Goal: Information Seeking & Learning: Learn about a topic

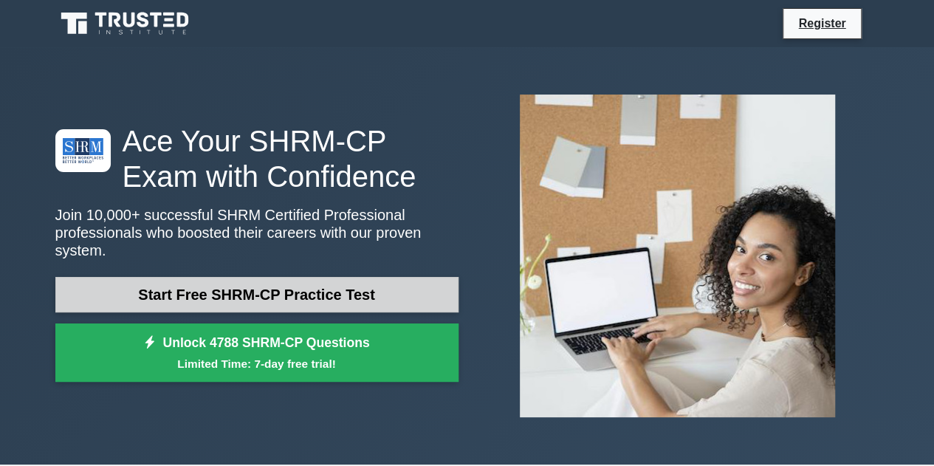
click at [287, 295] on link "Start Free SHRM-CP Practice Test" at bounding box center [256, 294] width 403 height 35
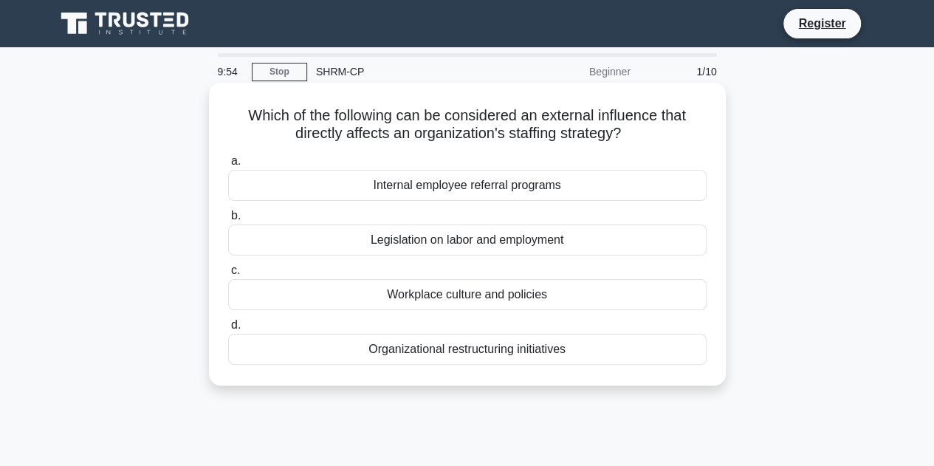
click at [458, 247] on div "Legislation on labor and employment" at bounding box center [467, 240] width 479 height 31
click at [228, 221] on input "b. Legislation on labor and employment" at bounding box center [228, 216] width 0 height 10
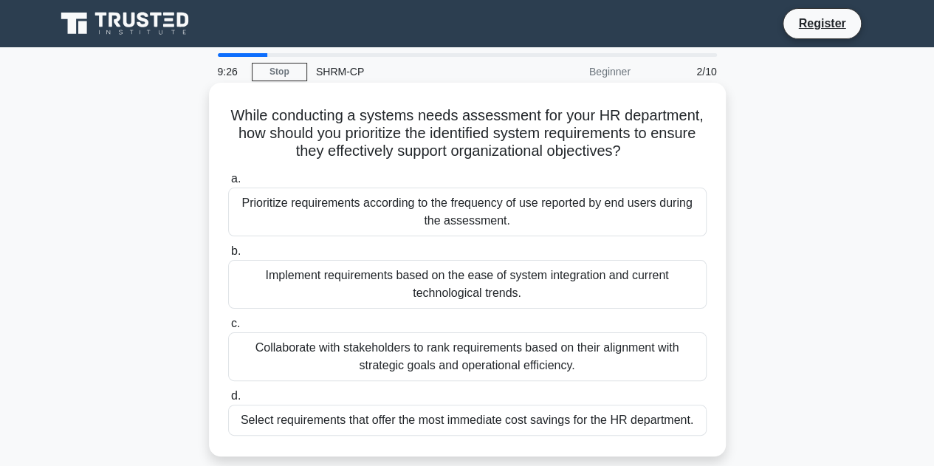
click at [604, 360] on div "Collaborate with stakeholders to rank requirements based on their alignment wit…" at bounding box center [467, 356] width 479 height 49
click at [228, 329] on input "c. Collaborate with stakeholders to rank requirements based on their alignment …" at bounding box center [228, 324] width 0 height 10
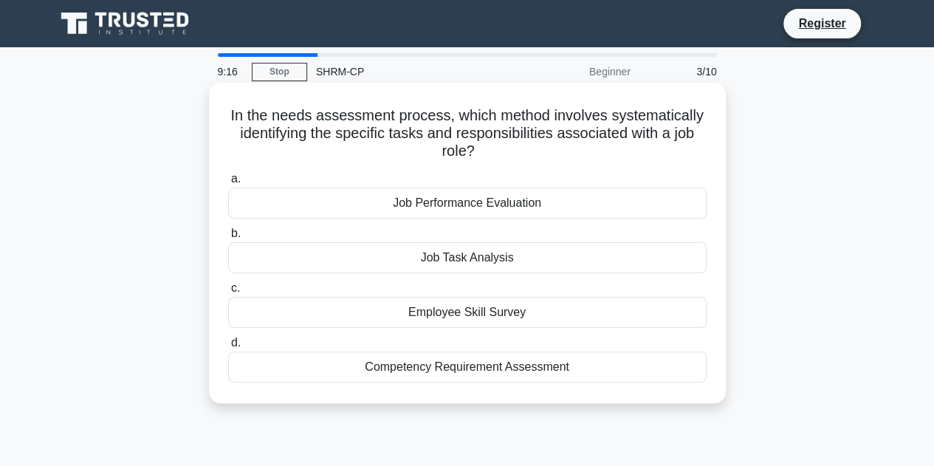
click at [552, 308] on div "Employee Skill Survey" at bounding box center [467, 312] width 479 height 31
click at [228, 293] on input "c. Employee Skill Survey" at bounding box center [228, 289] width 0 height 10
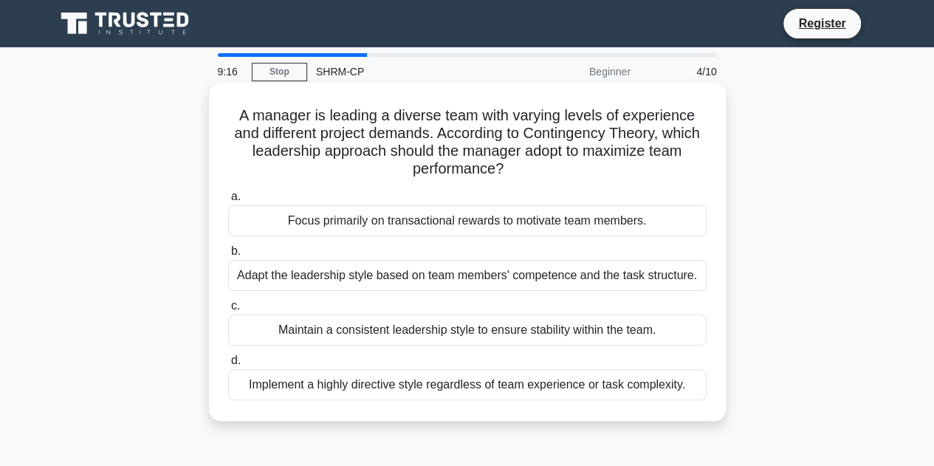
click at [461, 218] on div "Focus primarily on transactional rewards to motivate team members." at bounding box center [467, 220] width 479 height 31
click at [228, 202] on input "a. Focus primarily on transactional rewards to motivate team members." at bounding box center [228, 197] width 0 height 10
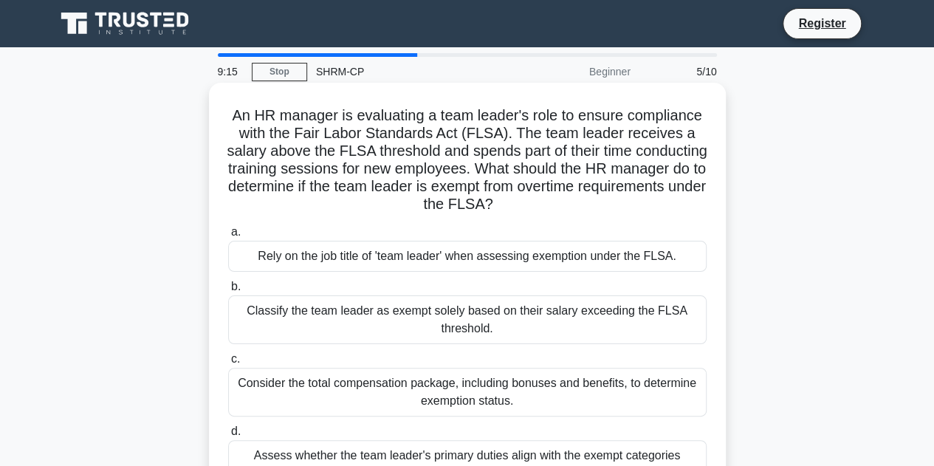
click at [494, 306] on div "Classify the team leader as exempt solely based on their salary exceeding the F…" at bounding box center [467, 319] width 479 height 49
click at [228, 292] on input "b. Classify the team leader as exempt solely based on their salary exceeding th…" at bounding box center [228, 287] width 0 height 10
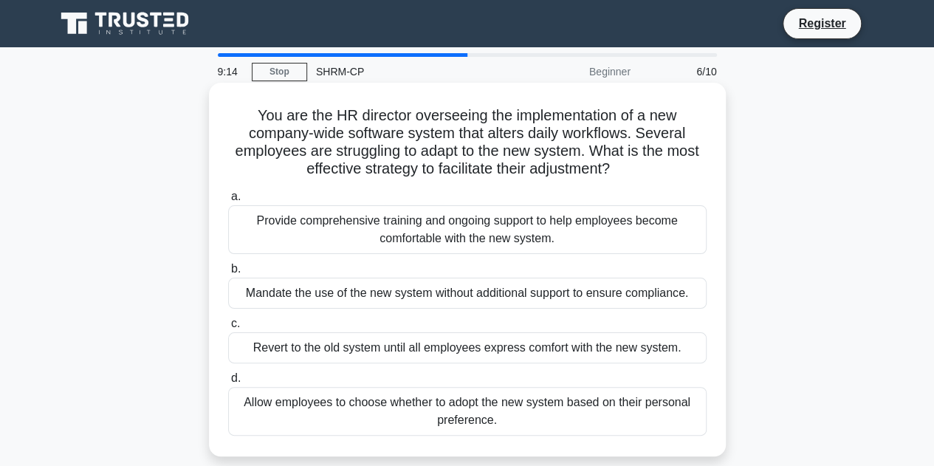
click at [518, 352] on div "Revert to the old system until all employees express comfort with the new syste…" at bounding box center [467, 347] width 479 height 31
click at [228, 329] on input "c. Revert to the old system until all employees express comfort with the new sy…" at bounding box center [228, 324] width 0 height 10
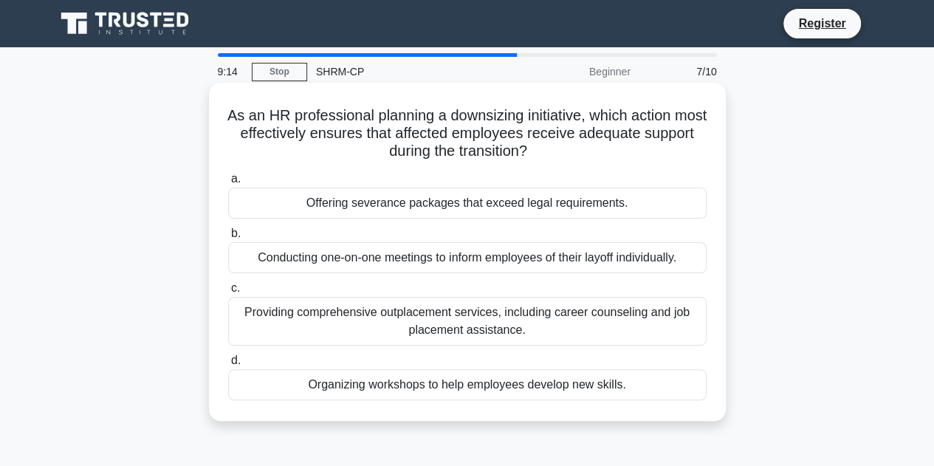
click at [496, 229] on label "b. Conducting one-on-one meetings to inform employees of their layoff individua…" at bounding box center [467, 249] width 479 height 49
click at [228, 229] on input "b. Conducting one-on-one meetings to inform employees of their layoff individua…" at bounding box center [228, 234] width 0 height 10
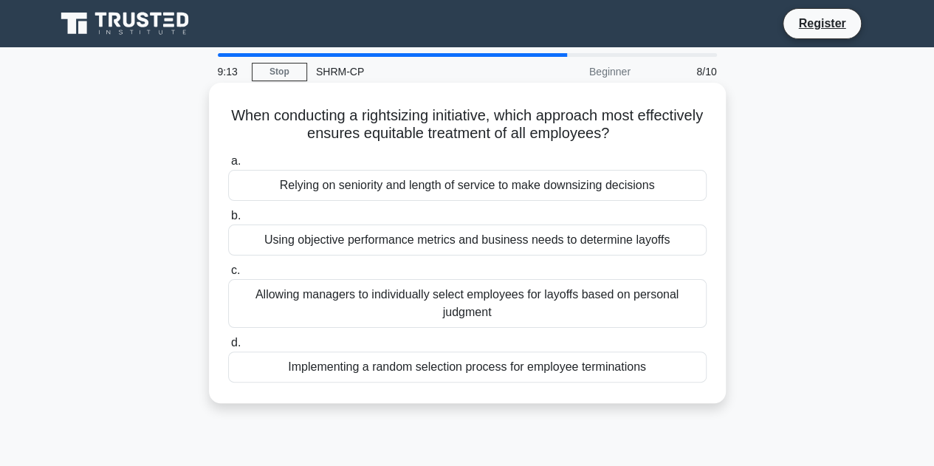
click at [502, 182] on div "Relying on seniority and length of service to make downsizing decisions" at bounding box center [467, 185] width 479 height 31
click at [228, 166] on input "a. Relying on seniority and length of service to make downsizing decisions" at bounding box center [228, 162] width 0 height 10
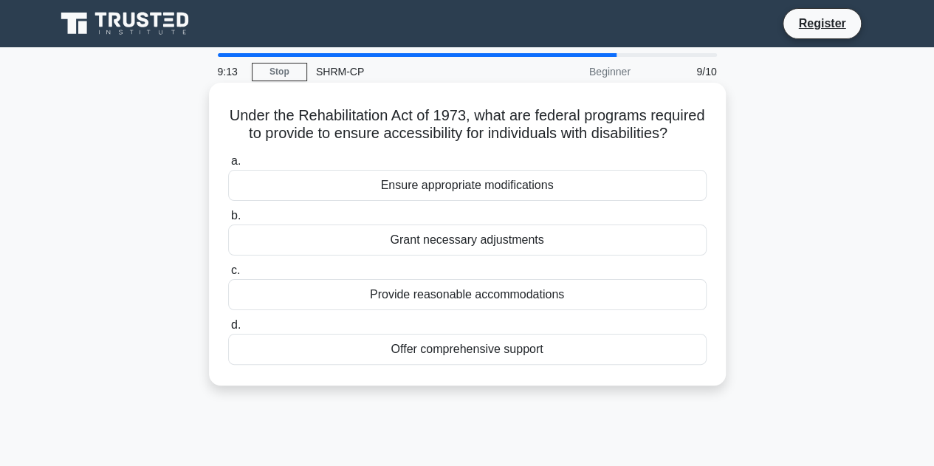
click at [547, 300] on div "Provide reasonable accommodations" at bounding box center [467, 294] width 479 height 31
click at [228, 275] on input "c. Provide reasonable accommodations" at bounding box center [228, 271] width 0 height 10
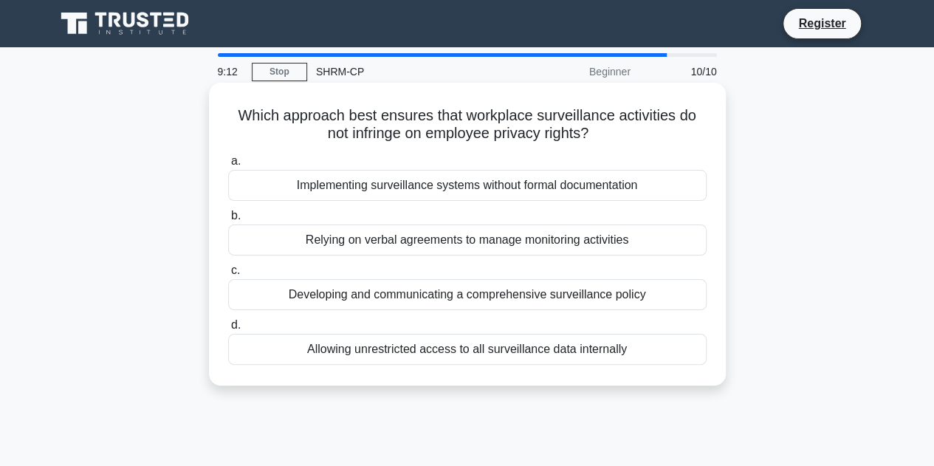
click at [508, 233] on div "Relying on verbal agreements to manage monitoring activities" at bounding box center [467, 240] width 479 height 31
click at [228, 221] on input "b. Relying on verbal agreements to manage monitoring activities" at bounding box center [228, 216] width 0 height 10
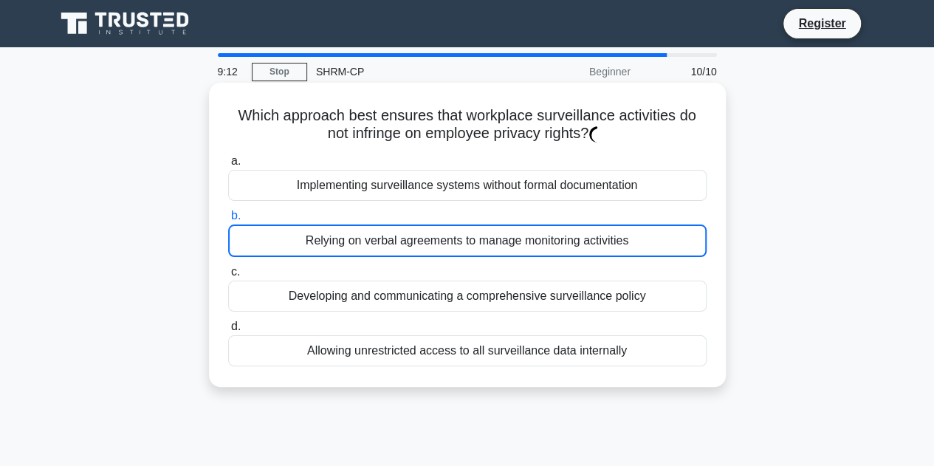
click at [504, 187] on div "Implementing surveillance systems without formal documentation" at bounding box center [467, 185] width 479 height 31
click at [228, 166] on input "a. Implementing surveillance systems without formal documentation" at bounding box center [228, 162] width 0 height 10
